Goal: Use online tool/utility: Utilize a website feature to perform a specific function

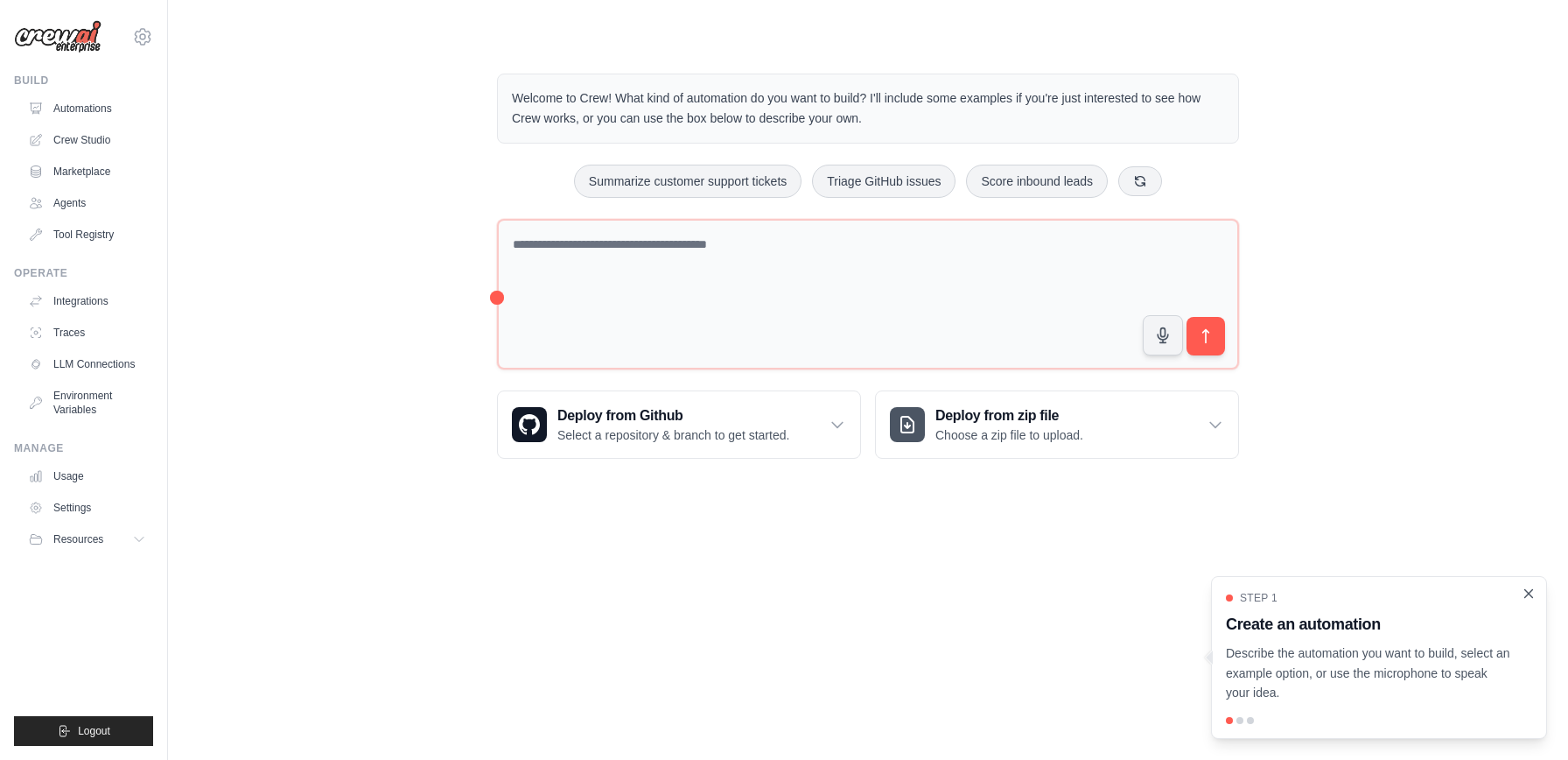
click at [1529, 591] on icon "Close walkthrough" at bounding box center [1529, 593] width 8 height 8
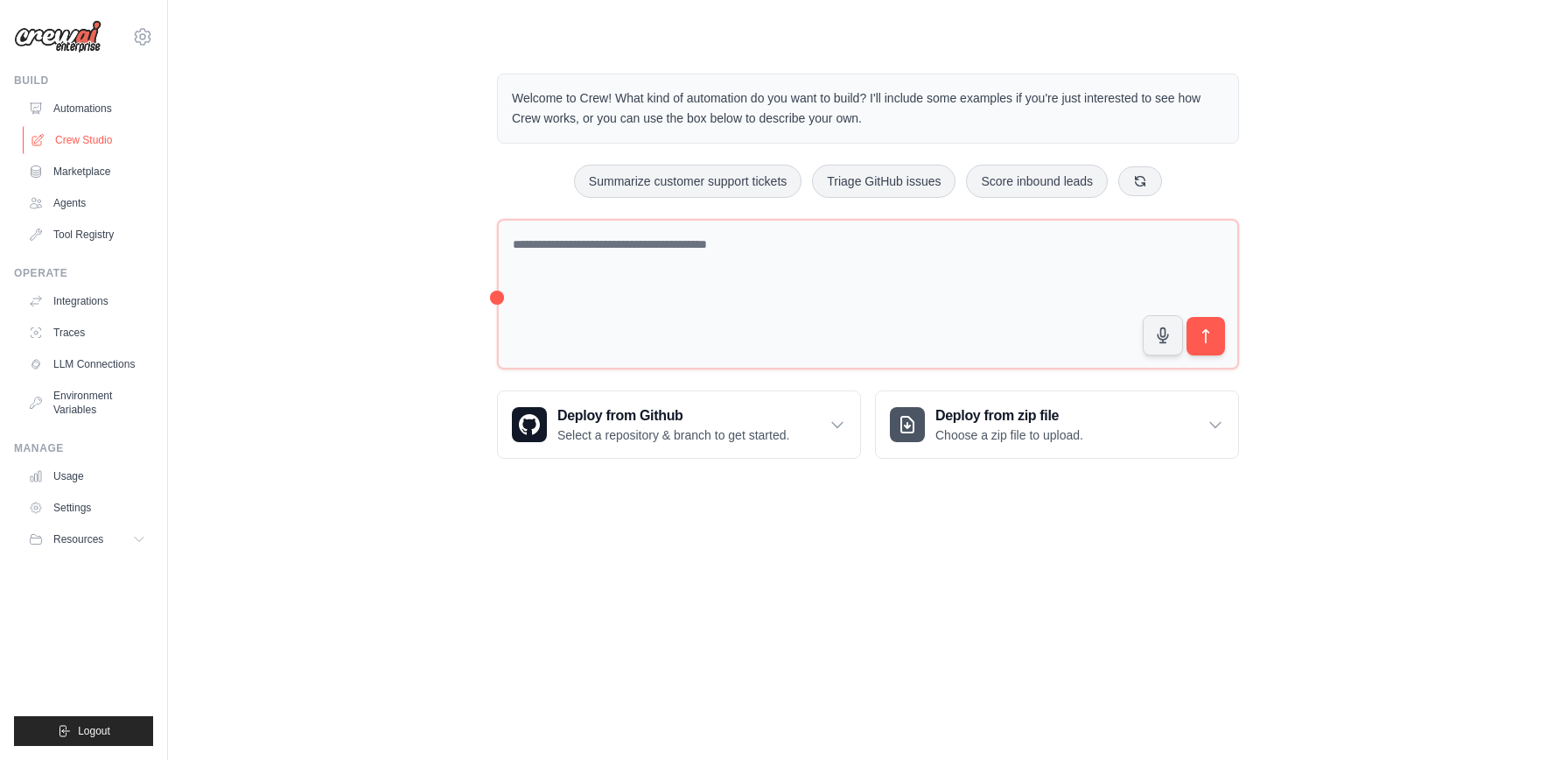
click at [72, 134] on link "Crew Studio" at bounding box center [89, 140] width 133 height 28
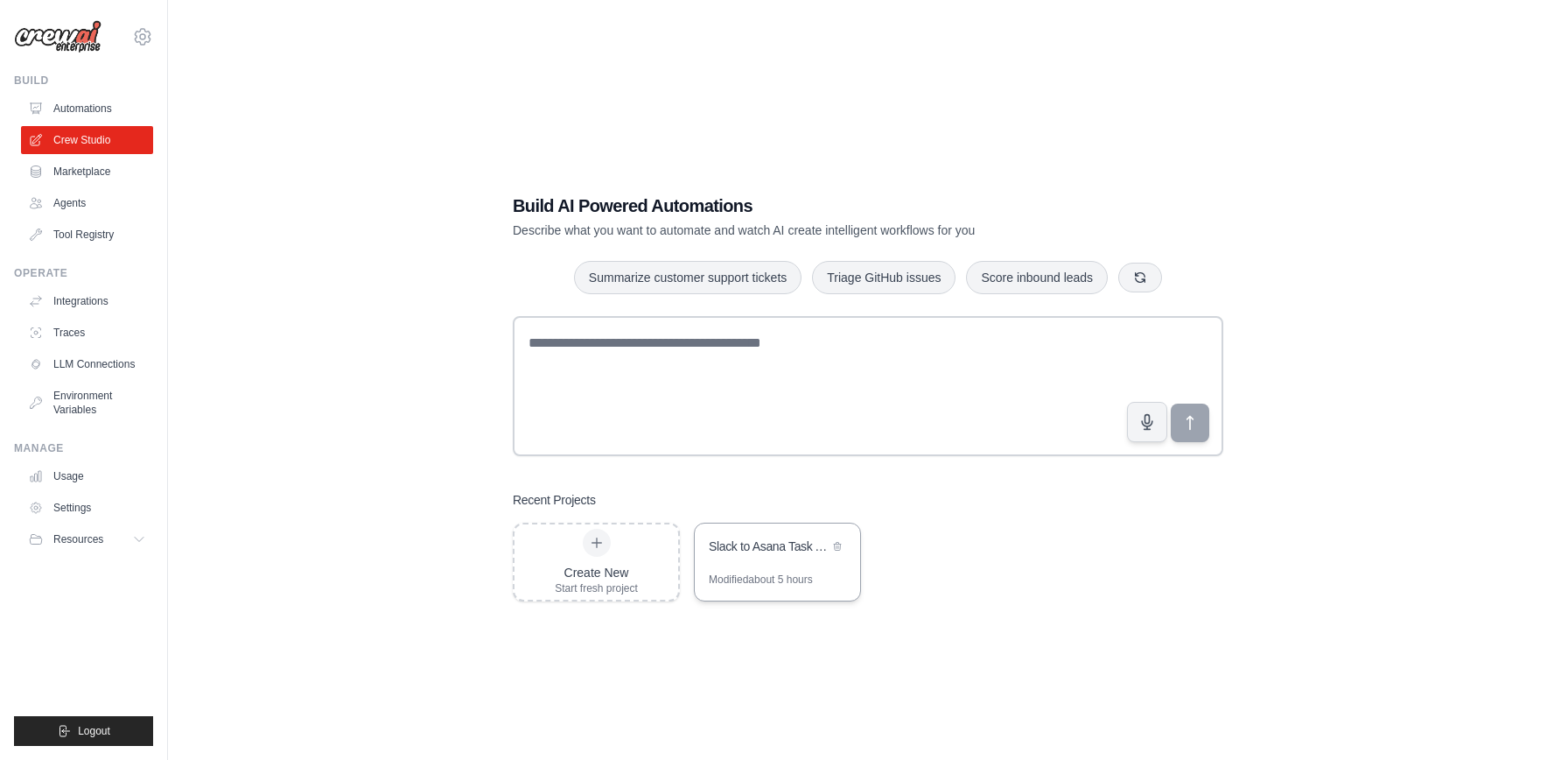
click at [770, 570] on div "Slack to Asana Task Automation" at bounding box center [778, 548] width 165 height 49
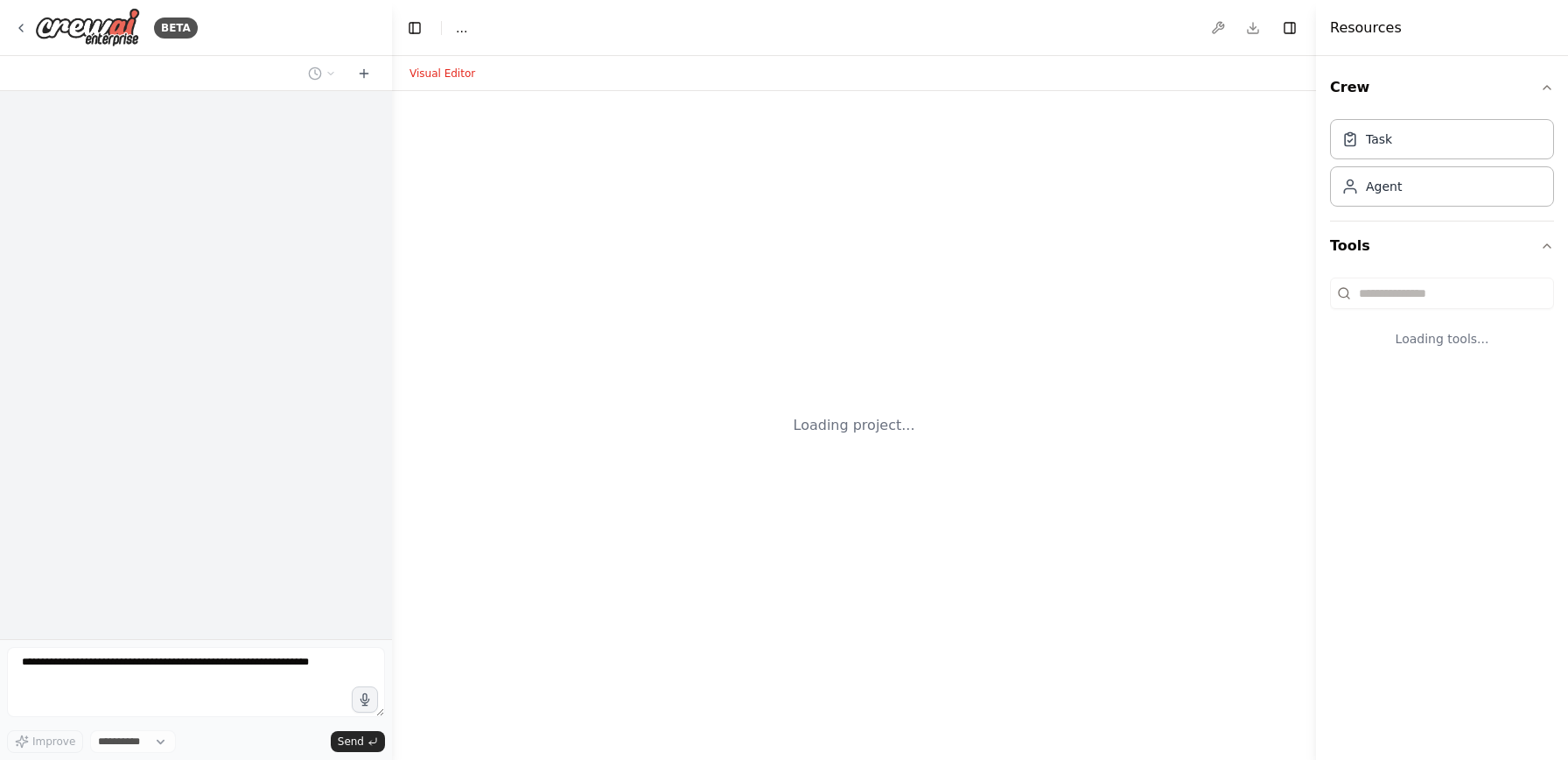
select select "****"
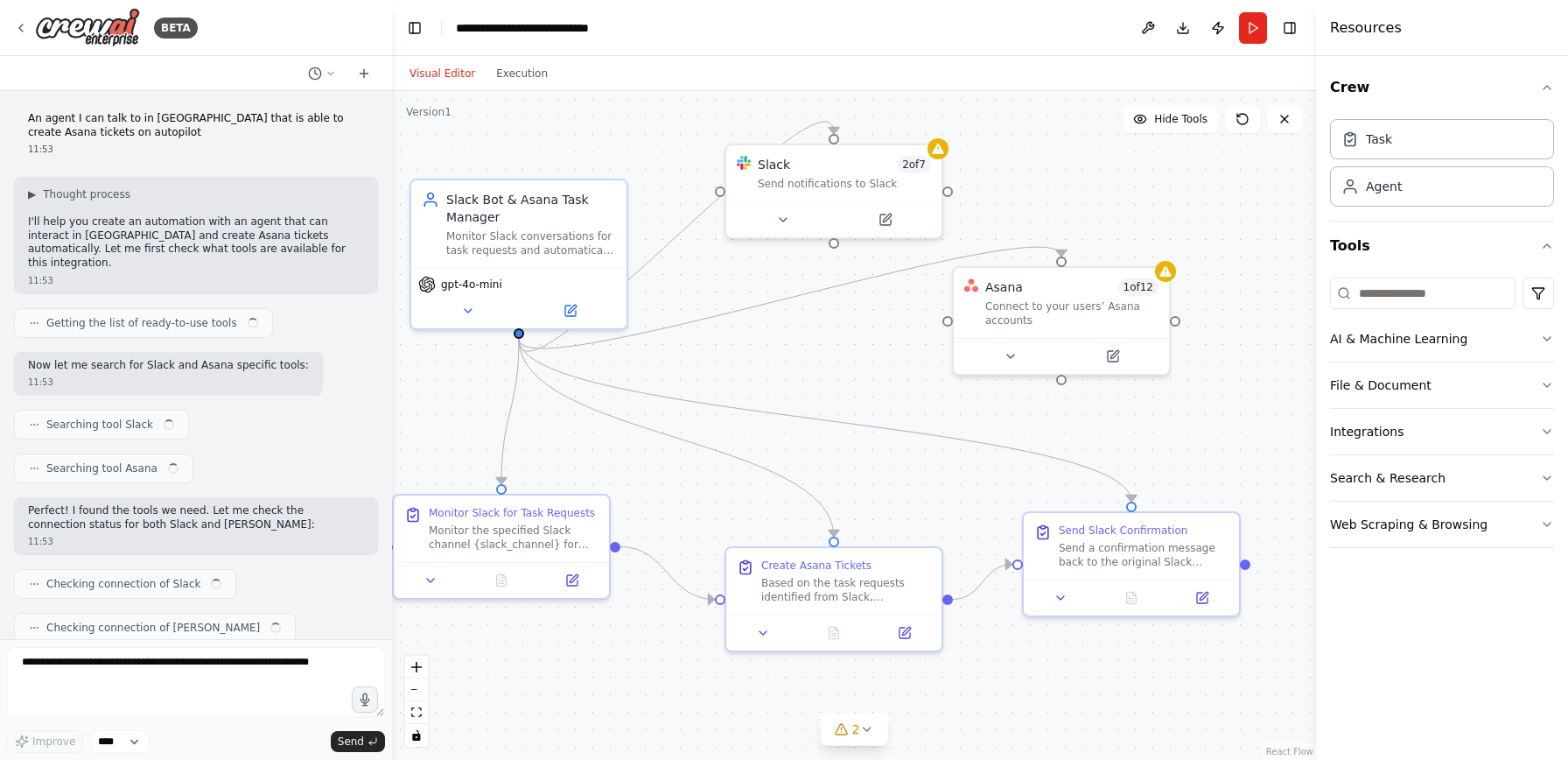
scroll to position [990, 0]
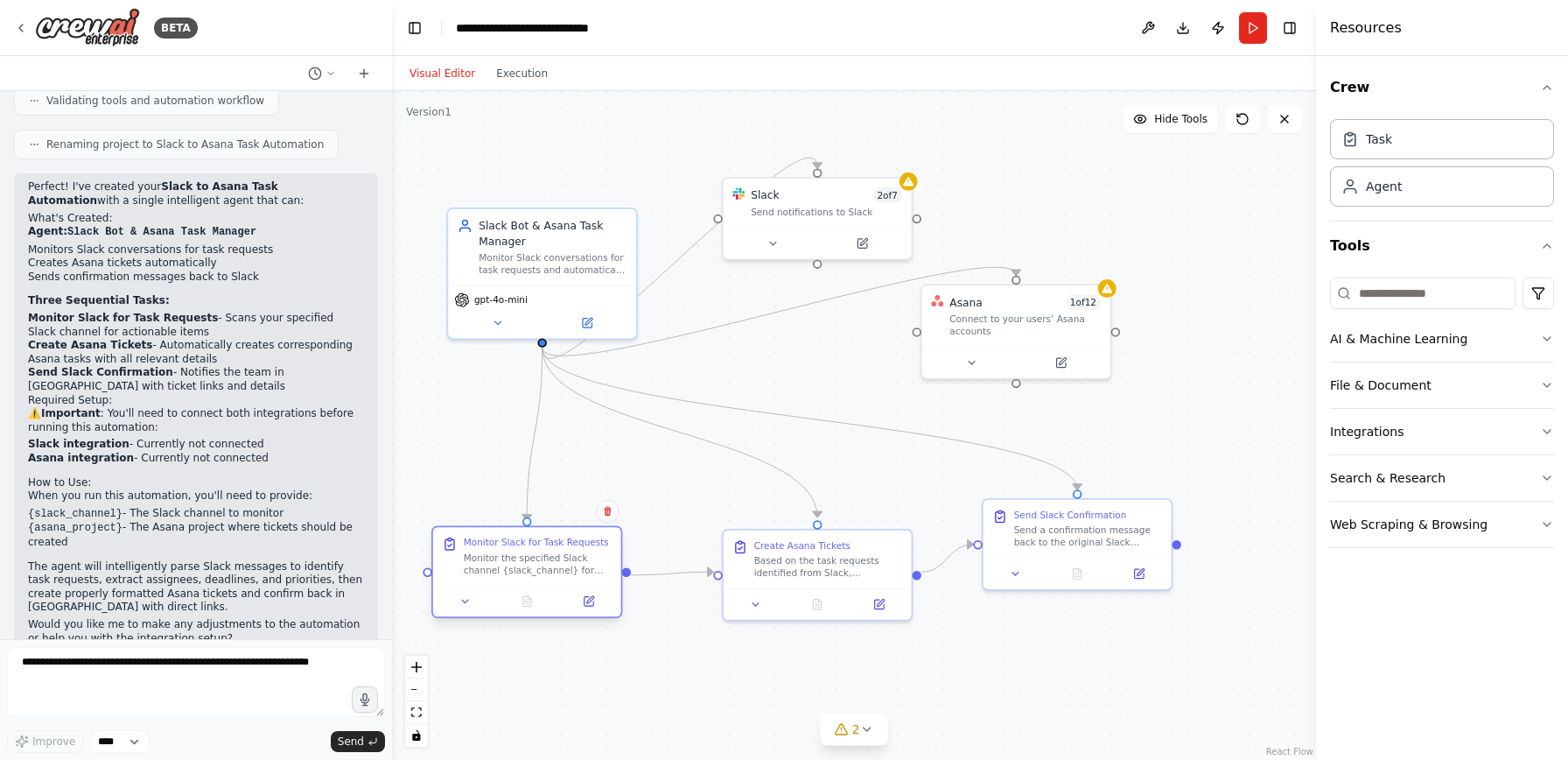
drag, startPoint x: 534, startPoint y: 535, endPoint x: 535, endPoint y: 581, distance: 46.0
click at [535, 581] on div "Monitor Slack for Task Requests Monitor the specified Slack channel {slack_chan…" at bounding box center [527, 556] width 188 height 58
click at [1071, 617] on div ".deletable-edge-delete-btn { width: 20px; height: 20px; border: 0px solid #ffff…" at bounding box center [853, 425] width 924 height 669
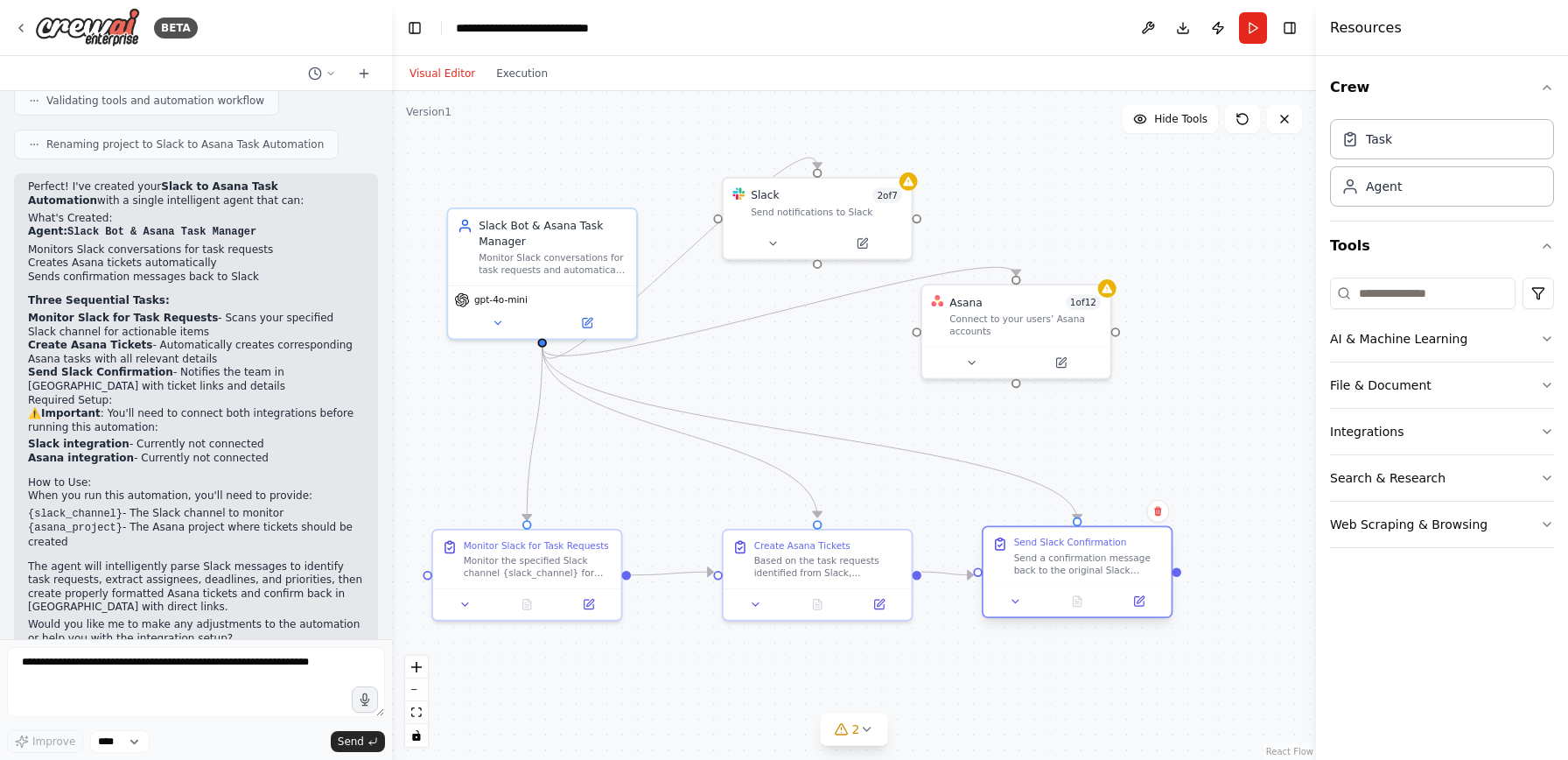
drag, startPoint x: 1085, startPoint y: 535, endPoint x: 1082, endPoint y: 567, distance: 32.1
click at [1082, 567] on div "Send a confirmation message back to the original Slack channel {slack_channel} …" at bounding box center [1088, 564] width 148 height 25
drag, startPoint x: 809, startPoint y: 571, endPoint x: 794, endPoint y: 571, distance: 15.0
click at [794, 571] on div "Based on the task requests identified from Slack, automatically create correspo…" at bounding box center [812, 564] width 148 height 25
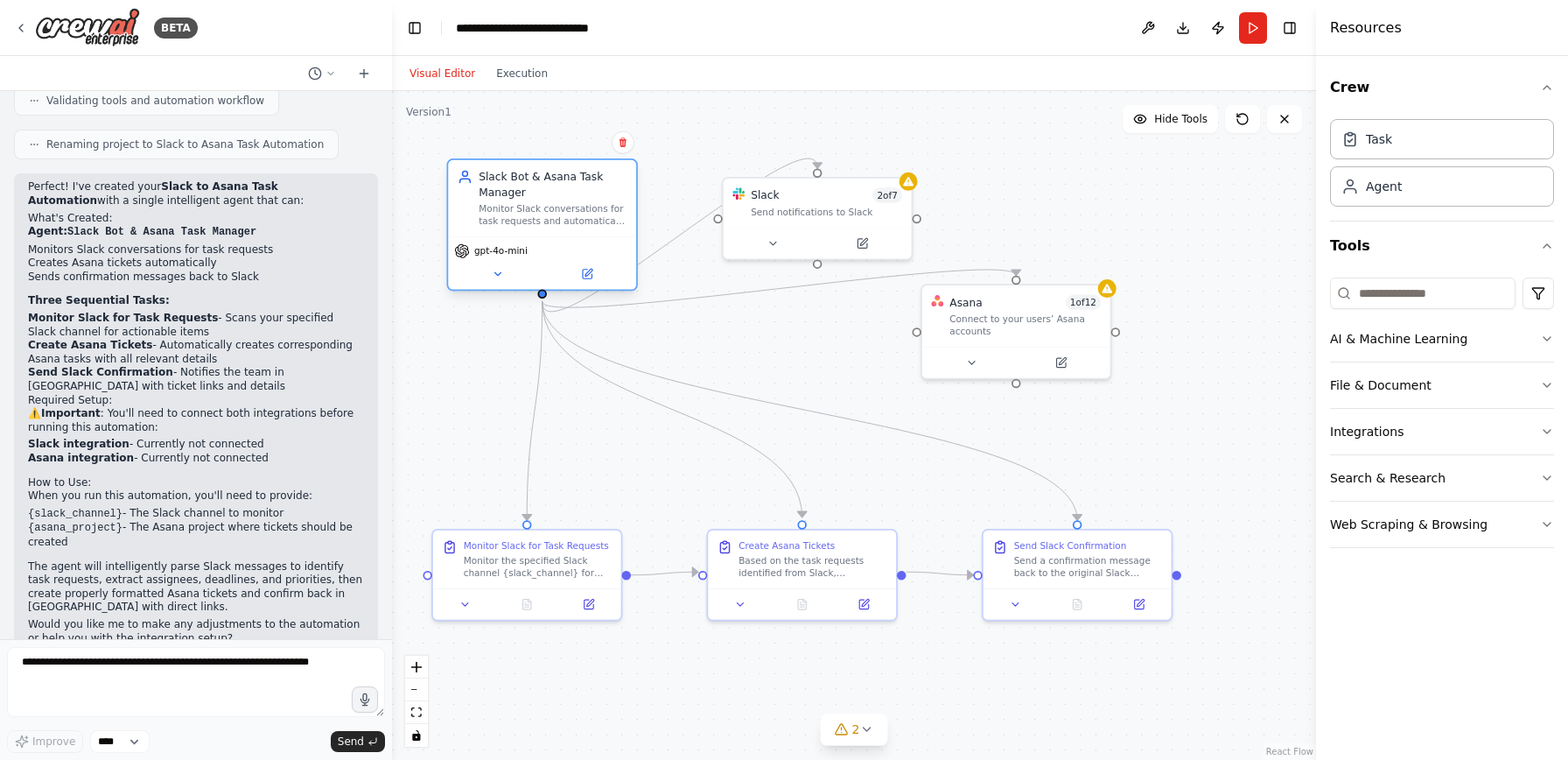
drag, startPoint x: 521, startPoint y: 276, endPoint x: 518, endPoint y: 231, distance: 45.1
click at [518, 231] on div "Slack Bot & Asana Task Manager Monitor Slack conversations for task requests an…" at bounding box center [541, 198] width 188 height 76
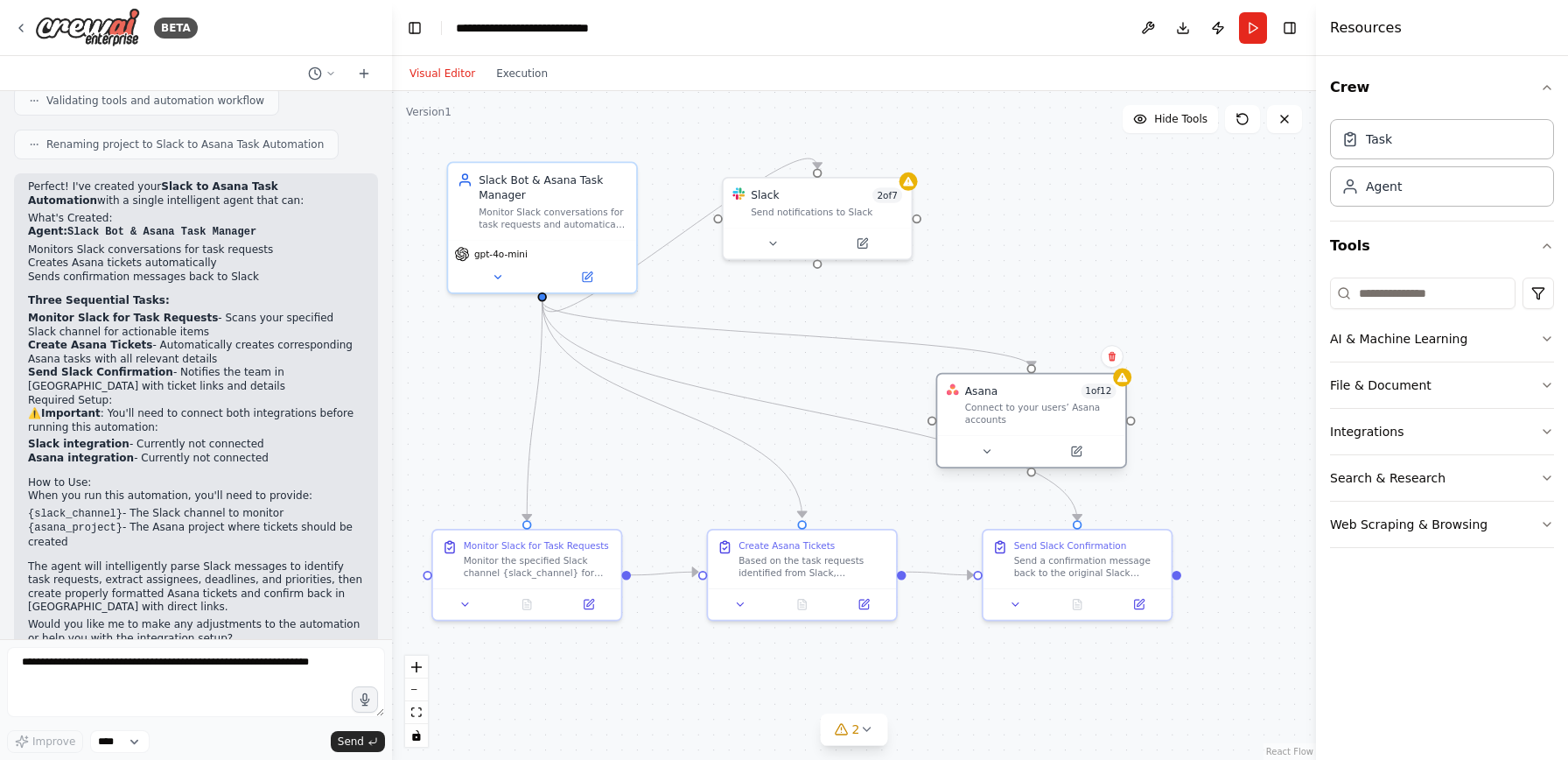
drag, startPoint x: 1026, startPoint y: 315, endPoint x: 1071, endPoint y: 378, distance: 77.4
click at [1071, 402] on div "Connect to your users’ Asana accounts" at bounding box center [1041, 414] width 152 height 25
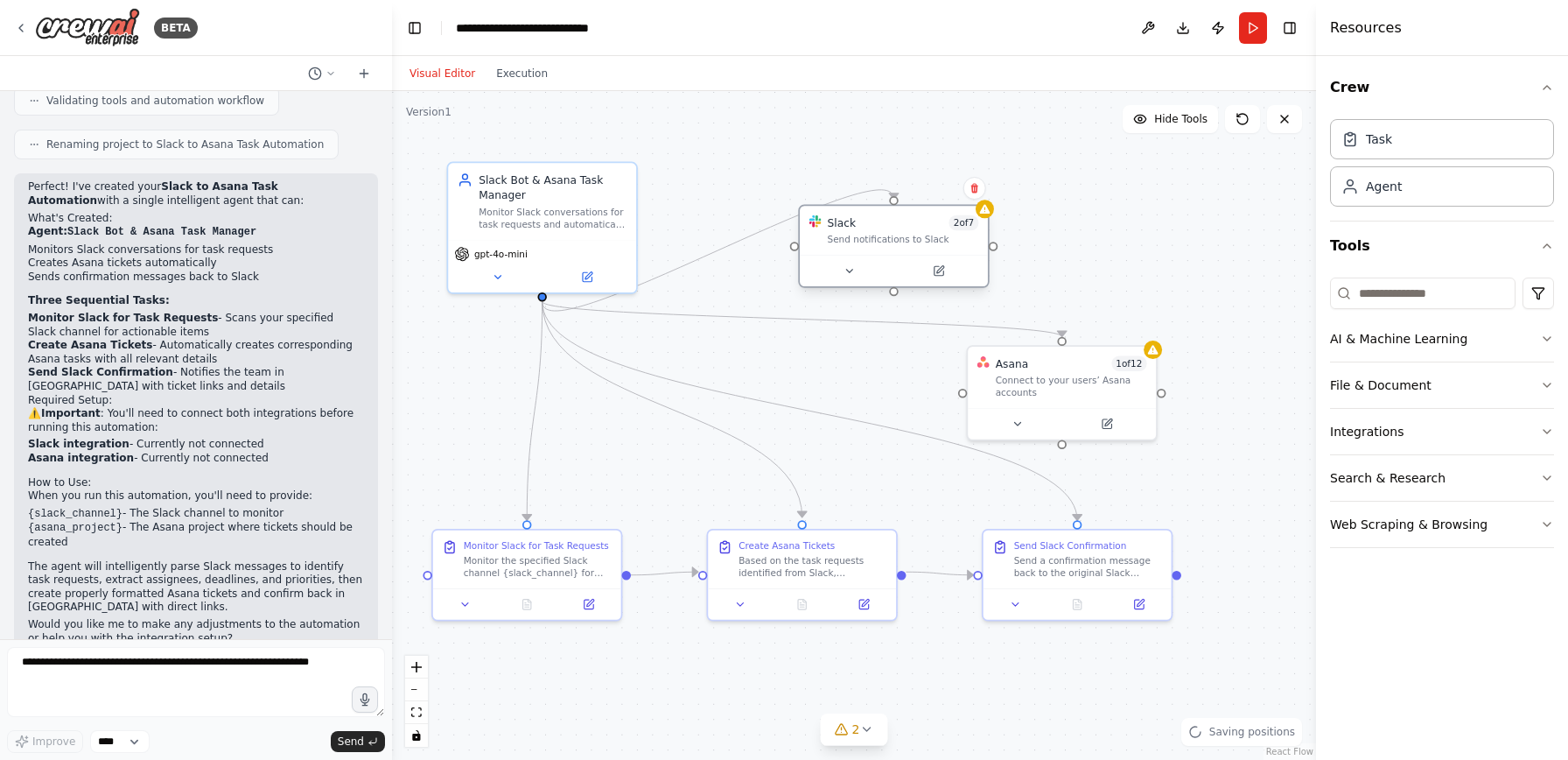
drag, startPoint x: 822, startPoint y: 215, endPoint x: 899, endPoint y: 247, distance: 83.4
click at [899, 247] on div "Slack 2 of 7 Send notifications to Slack" at bounding box center [893, 229] width 188 height 49
drag, startPoint x: 895, startPoint y: 241, endPoint x: 863, endPoint y: 214, distance: 41.9
click at [863, 214] on div "Slack 2 of 7 Send notifications to Slack" at bounding box center [863, 199] width 188 height 49
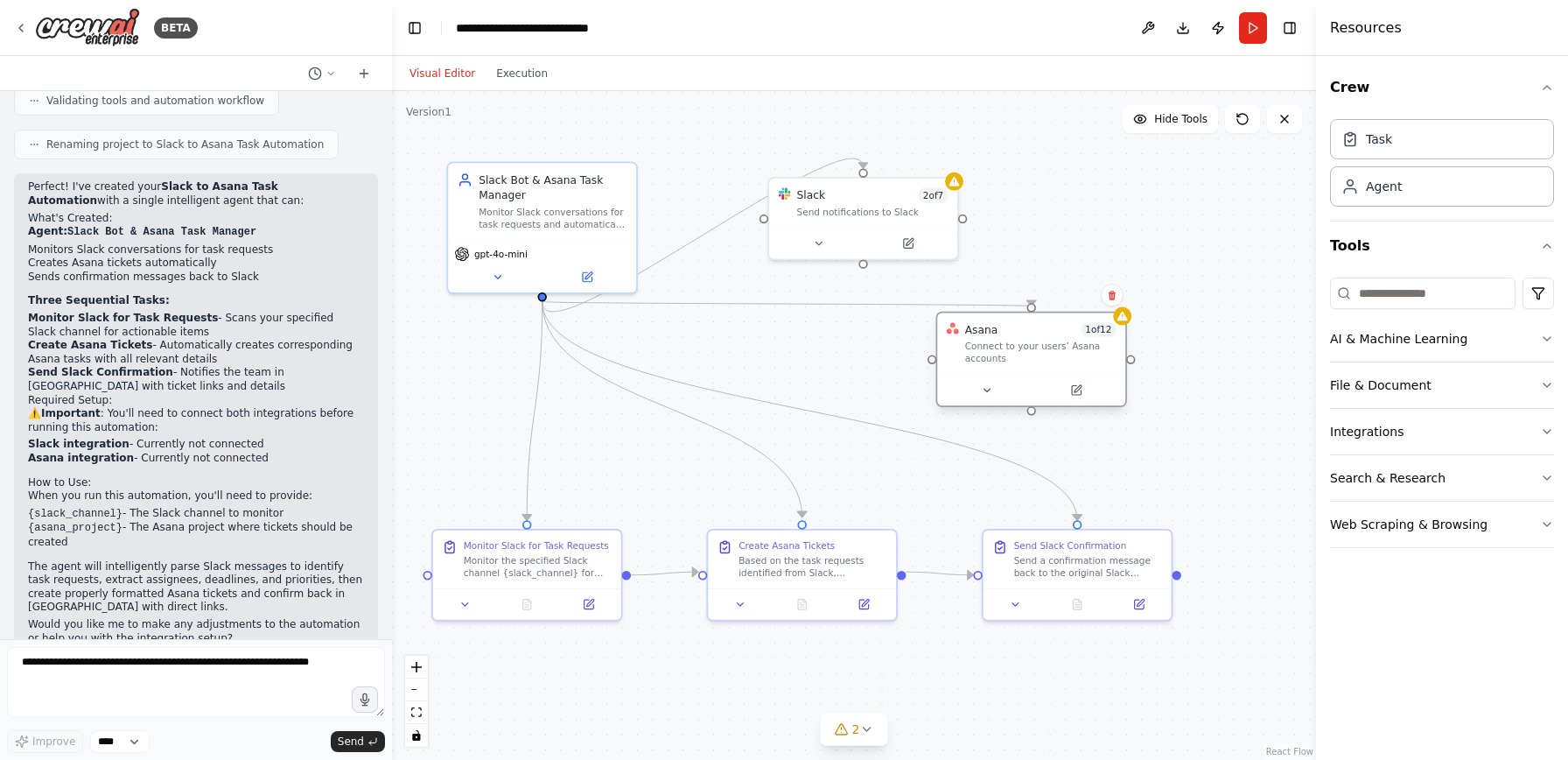
drag, startPoint x: 1048, startPoint y: 386, endPoint x: 1024, endPoint y: 362, distance: 33.9
click at [1024, 362] on div "Connect to your users’ Asana accounts" at bounding box center [1041, 352] width 152 height 25
click at [209, 673] on textarea at bounding box center [195, 682] width 378 height 70
click at [95, 666] on textarea at bounding box center [195, 682] width 378 height 70
click at [100, 675] on textarea at bounding box center [195, 682] width 378 height 70
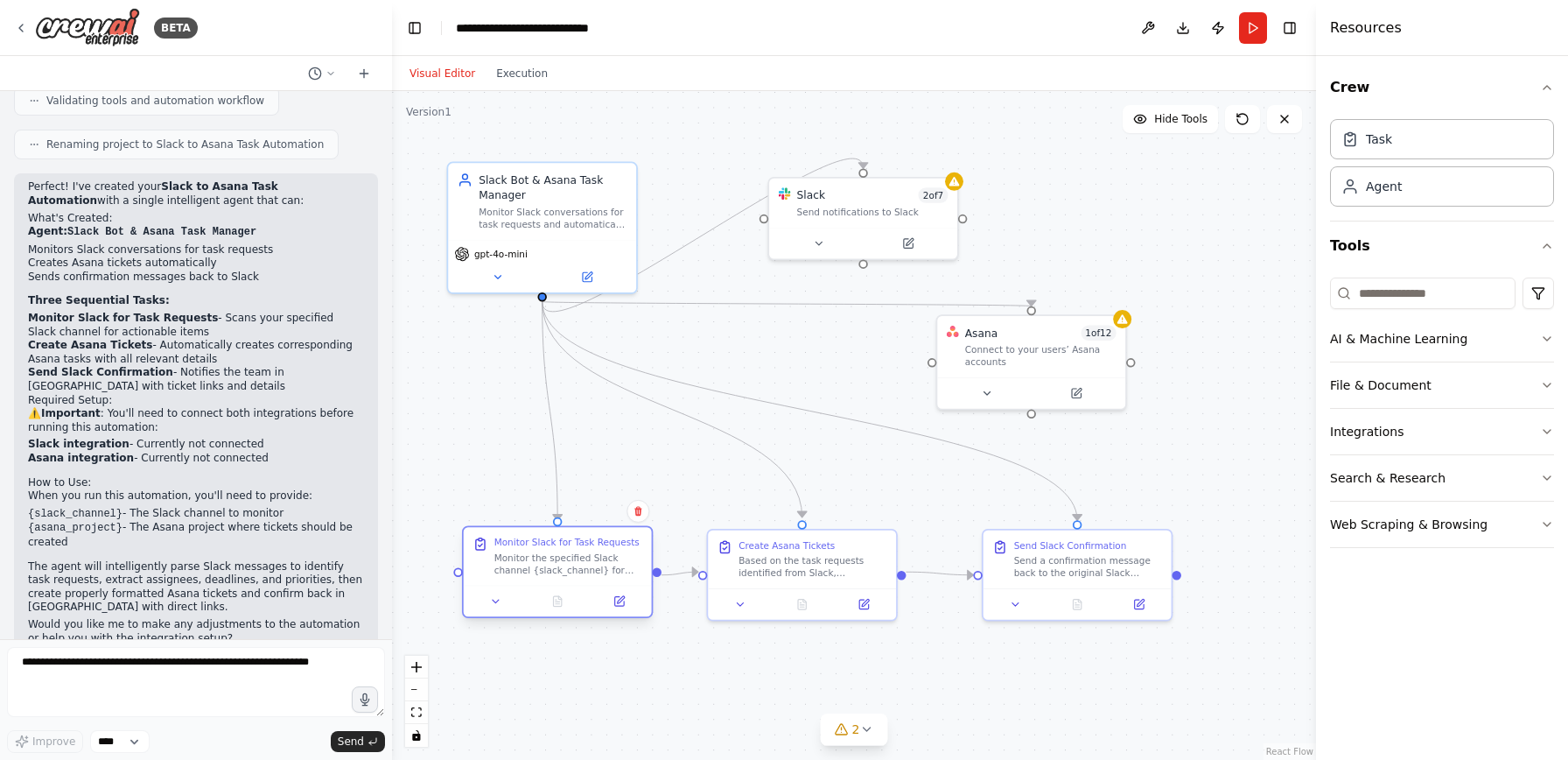
drag, startPoint x: 541, startPoint y: 561, endPoint x: 570, endPoint y: 555, distance: 29.6
click at [570, 555] on div "Monitor the specified Slack channel {slack_channel} for messages that contain t…" at bounding box center [568, 564] width 148 height 25
drag, startPoint x: 847, startPoint y: 562, endPoint x: 878, endPoint y: 562, distance: 31.0
click at [878, 562] on div "Based on the task requests identified from Slack, automatically create correspo…" at bounding box center [843, 564] width 148 height 25
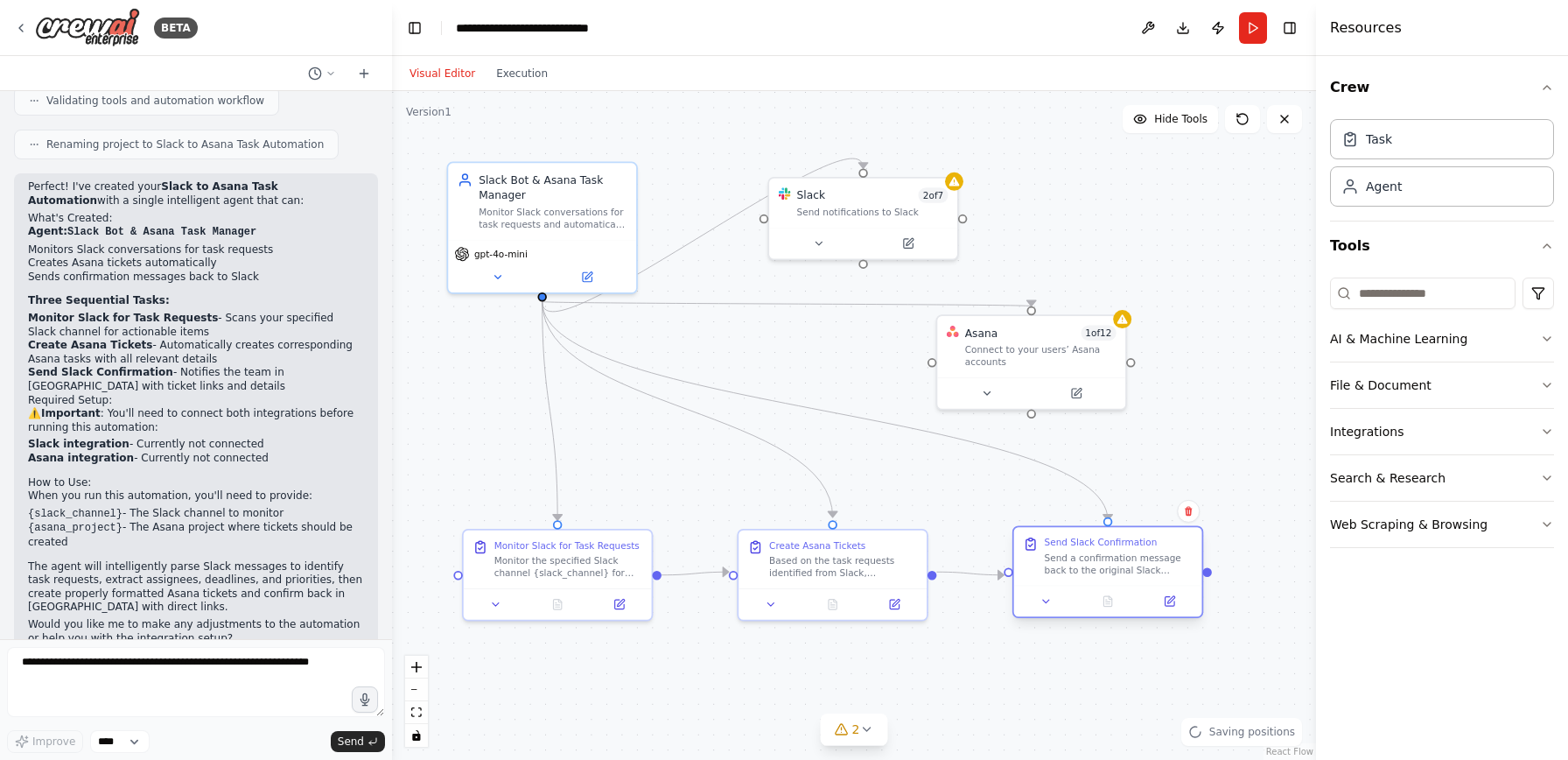
drag, startPoint x: 1061, startPoint y: 556, endPoint x: 1093, endPoint y: 557, distance: 32.0
click at [1093, 557] on div "Send a confirmation message back to the original Slack channel {slack_channel} …" at bounding box center [1118, 564] width 148 height 25
